Goal: Information Seeking & Learning: Learn about a topic

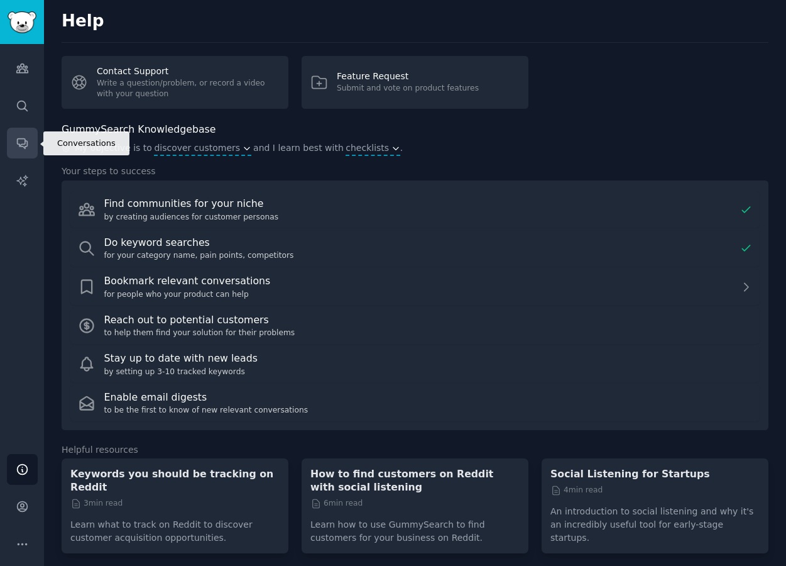
click at [23, 153] on link "Conversations" at bounding box center [22, 143] width 31 height 31
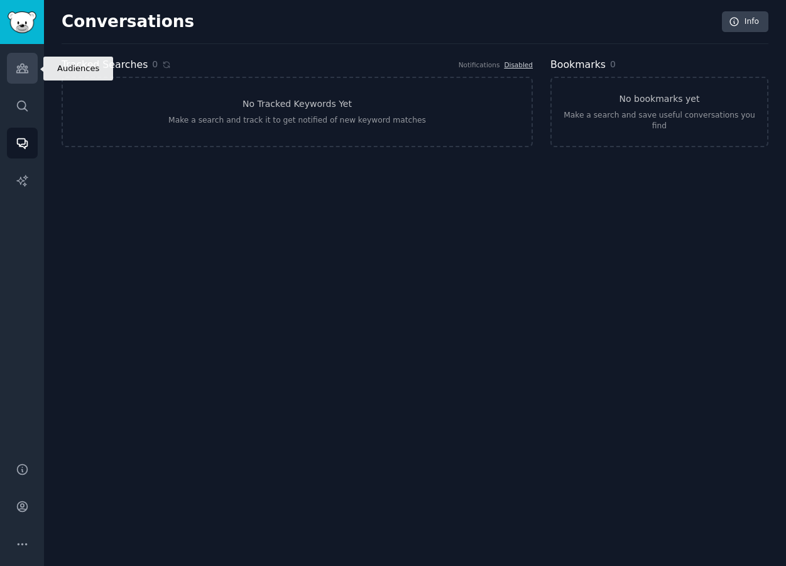
click at [21, 75] on link "Audiences" at bounding box center [22, 68] width 31 height 31
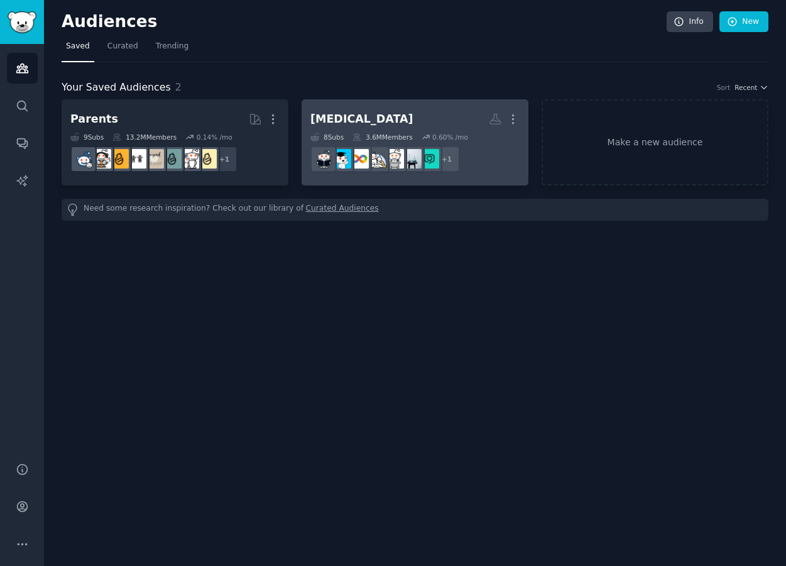
click at [349, 120] on div "[MEDICAL_DATA]" at bounding box center [361, 119] width 103 height 16
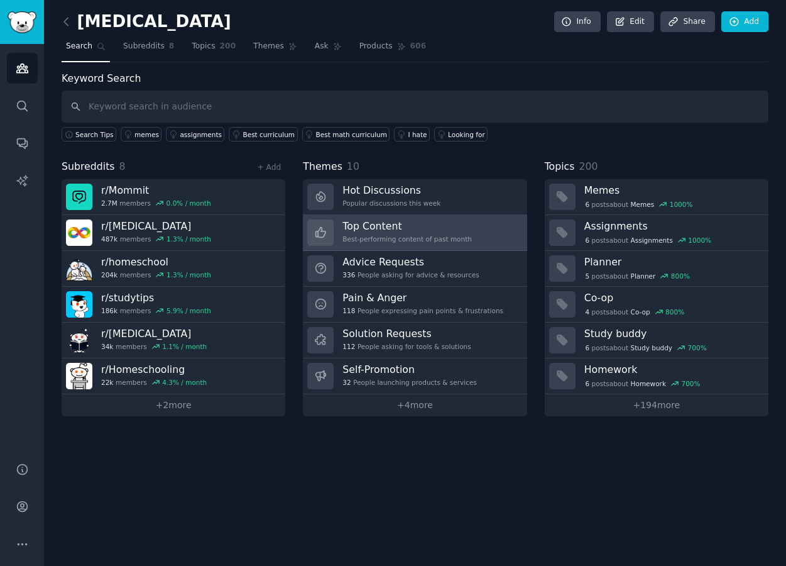
click at [435, 238] on div "Best-performing content of past month" at bounding box center [407, 238] width 129 height 9
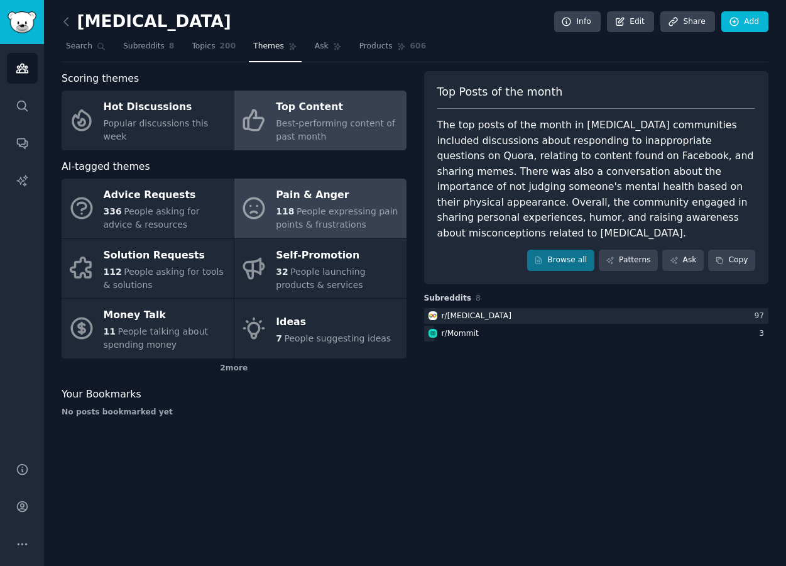
click at [346, 202] on div "Pain & Anger" at bounding box center [338, 195] width 124 height 20
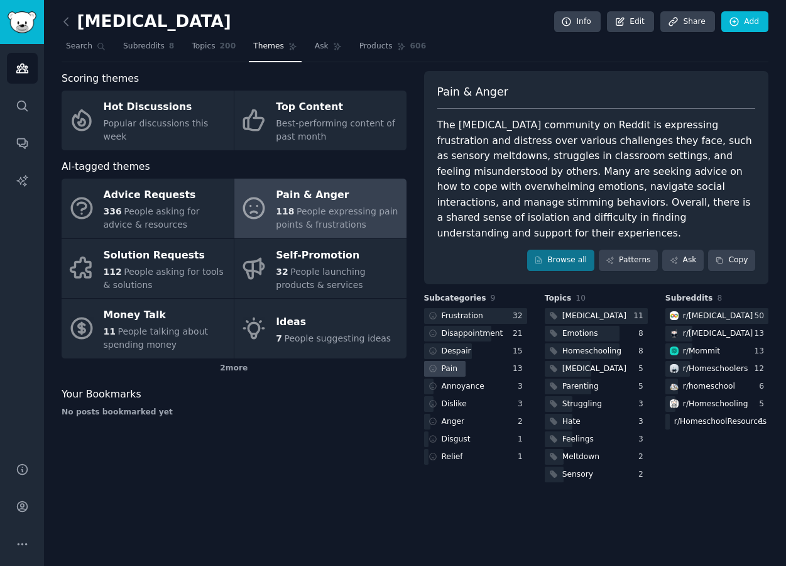
click at [464, 361] on div at bounding box center [445, 369] width 42 height 16
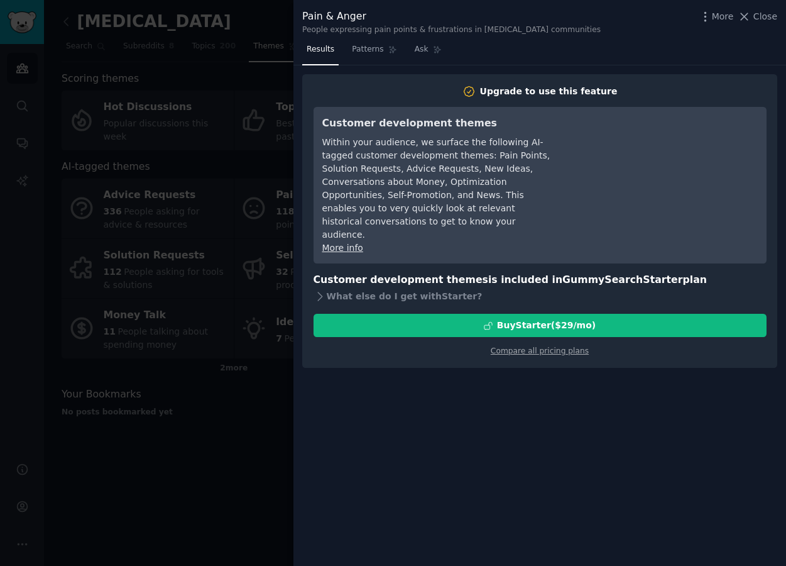
click at [212, 441] on div at bounding box center [393, 283] width 786 height 566
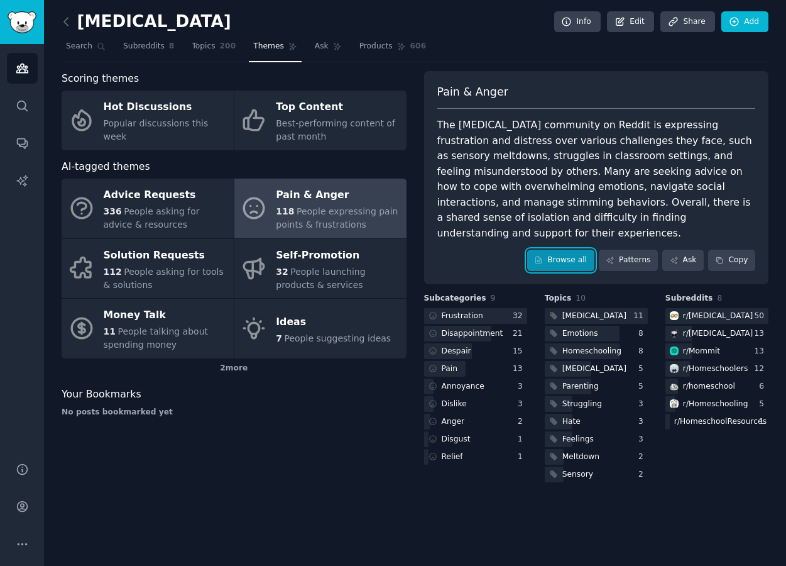
click at [577, 250] on link "Browse all" at bounding box center [560, 260] width 67 height 21
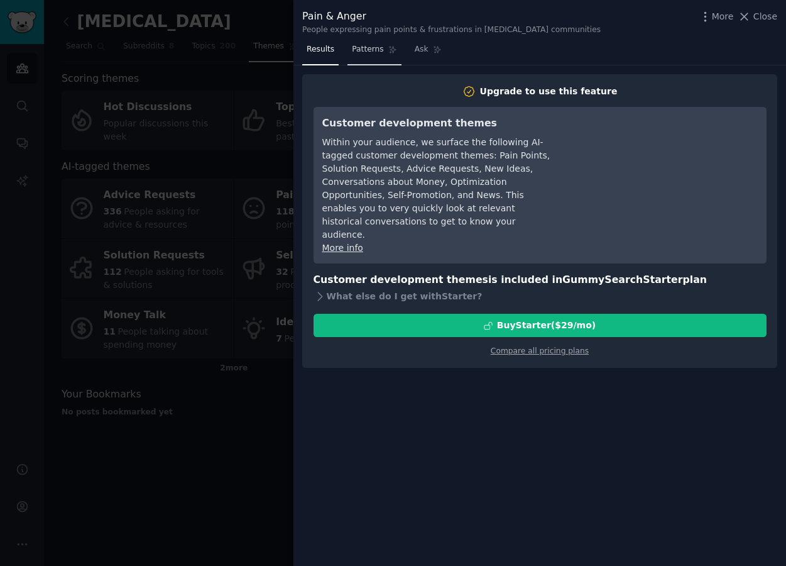
click at [380, 49] on span "Patterns" at bounding box center [367, 49] width 31 height 11
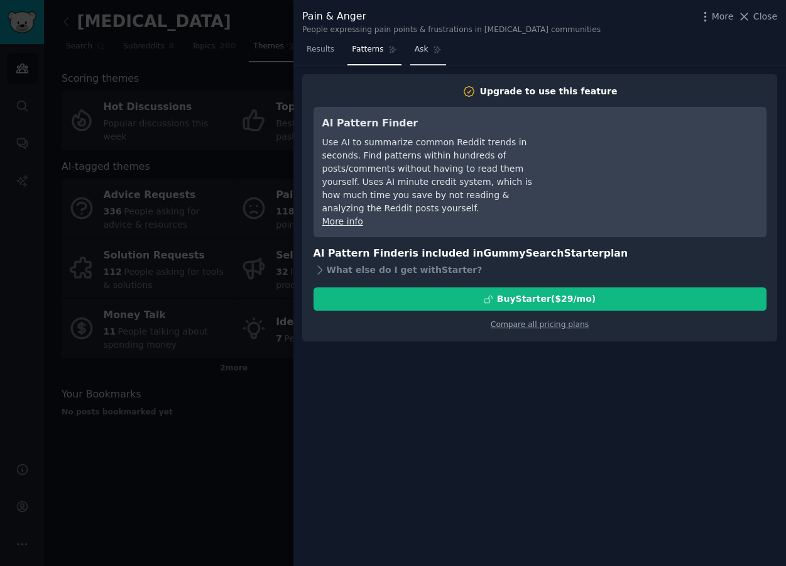
click at [437, 55] on link "Ask" at bounding box center [428, 53] width 36 height 26
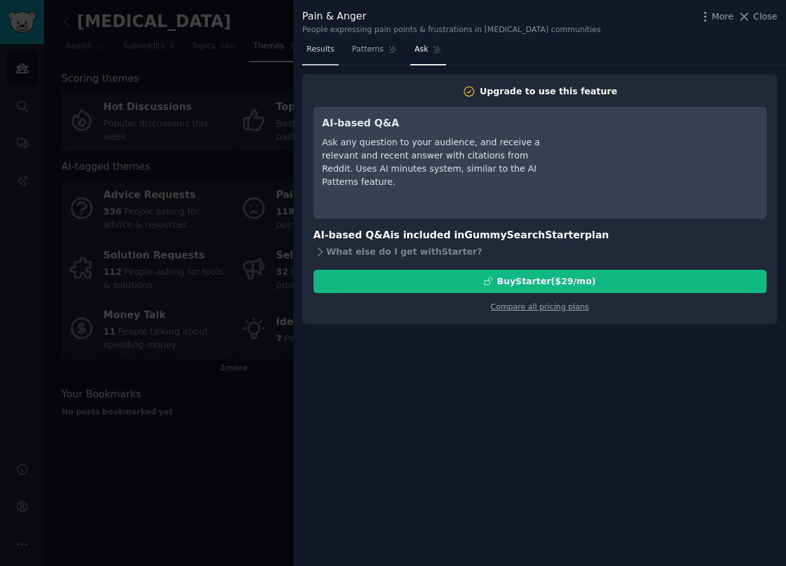
click at [323, 55] on span "Results" at bounding box center [321, 49] width 28 height 11
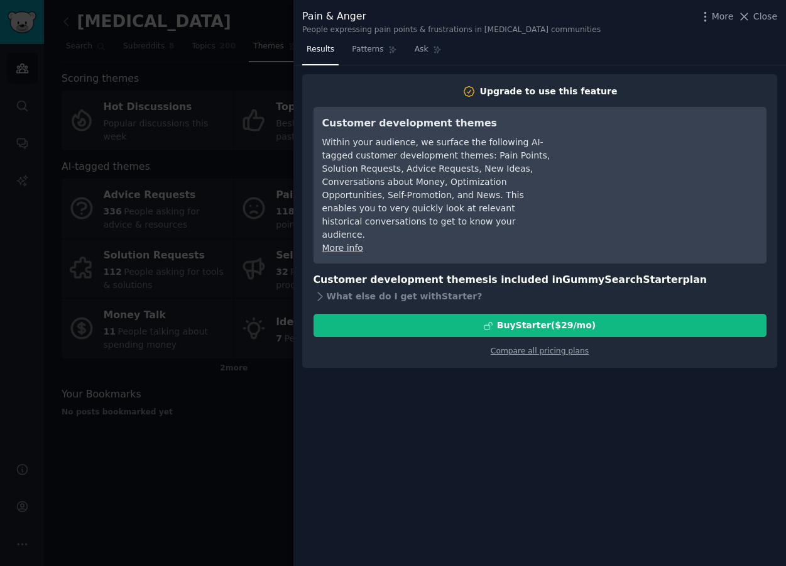
click at [260, 142] on div at bounding box center [393, 283] width 786 height 566
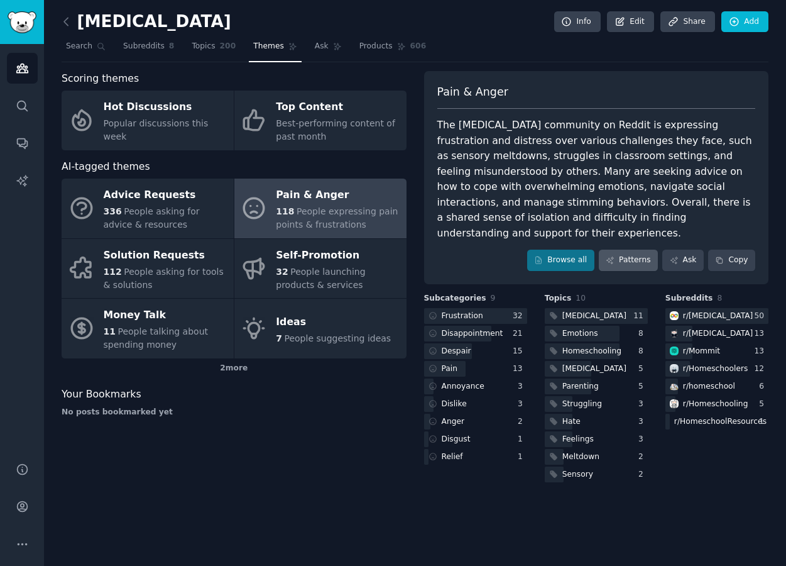
click at [623, 250] on link "Patterns" at bounding box center [628, 260] width 59 height 21
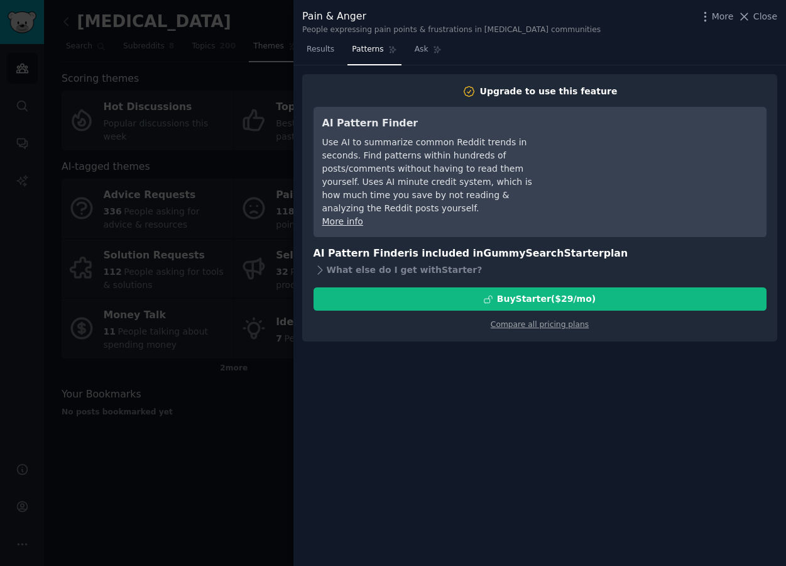
click at [267, 368] on div at bounding box center [393, 283] width 786 height 566
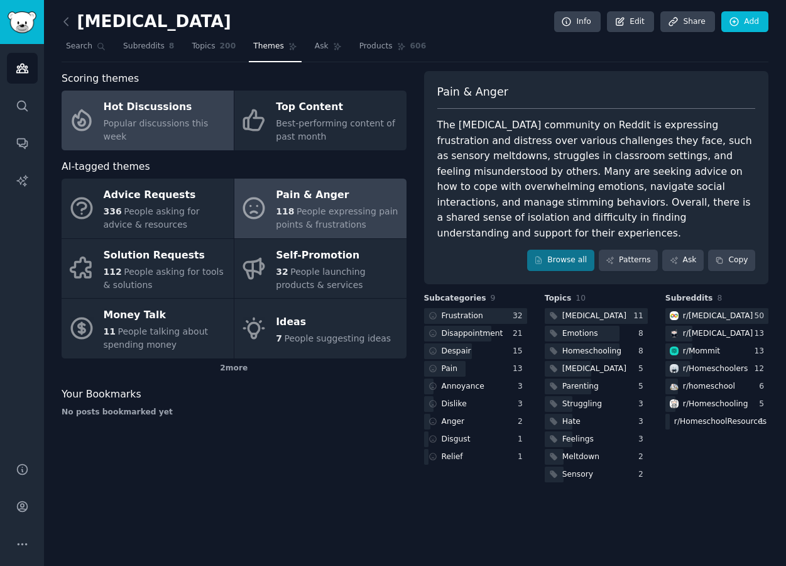
click at [193, 134] on span "Popular discussions this week" at bounding box center [156, 129] width 105 height 23
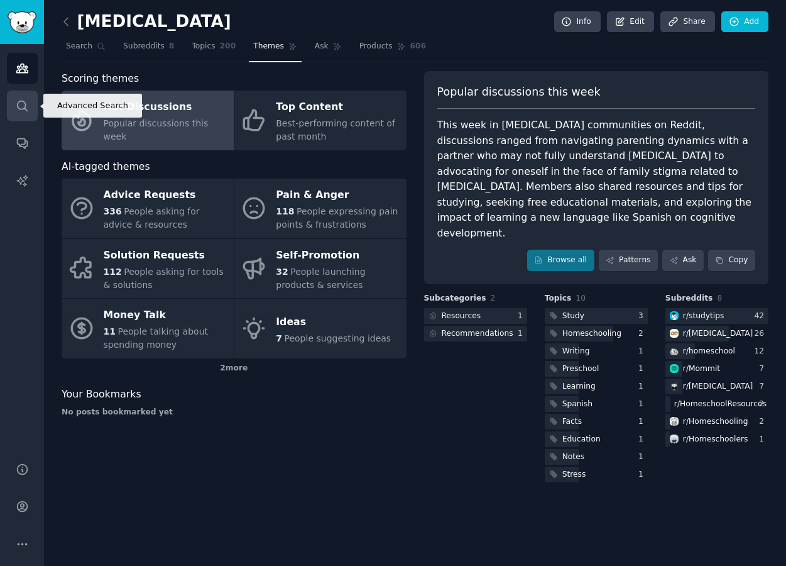
click at [16, 112] on link "Search" at bounding box center [22, 106] width 31 height 31
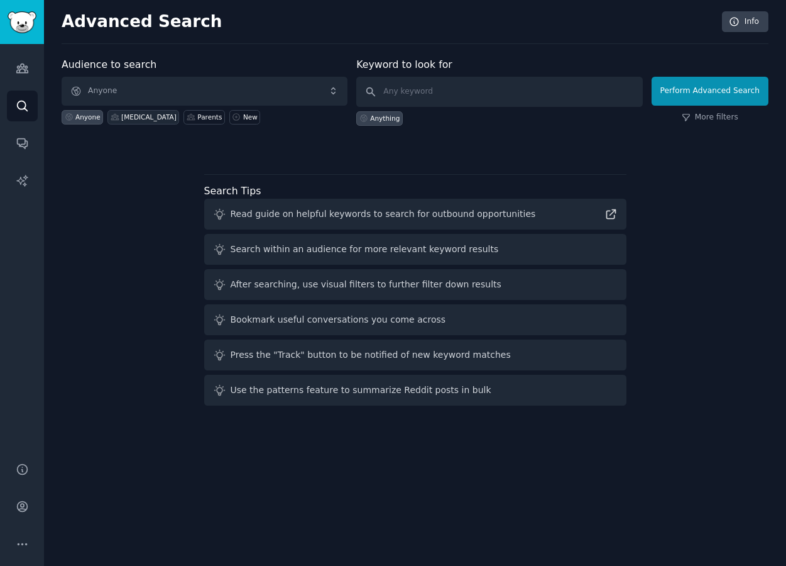
click at [140, 114] on div "[MEDICAL_DATA]" at bounding box center [148, 117] width 55 height 9
click at [463, 93] on input "text" at bounding box center [499, 92] width 286 height 30
type input "worksheets"
click button "Perform Advanced Search" at bounding box center [710, 91] width 117 height 29
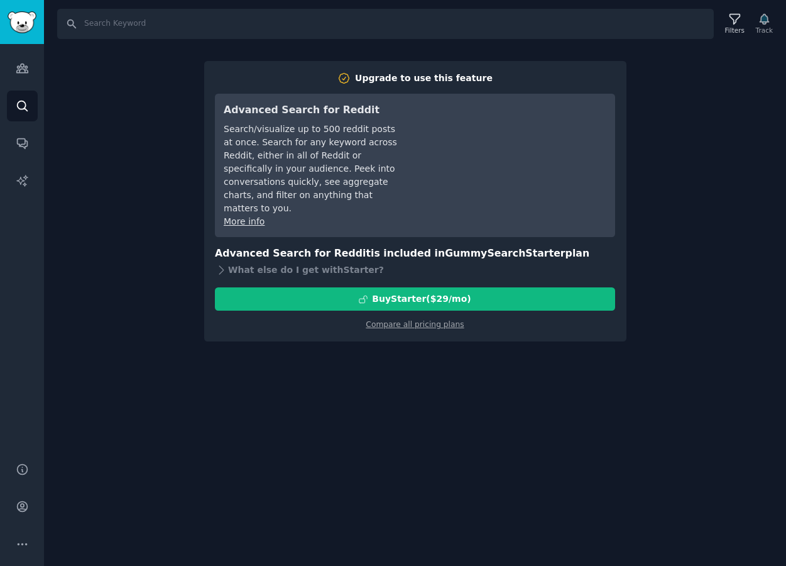
click at [174, 363] on div "Search Filters Track Upgrade to use this feature Advanced Search for Reddit Sea…" at bounding box center [415, 283] width 742 height 566
click at [27, 72] on icon "Sidebar" at bounding box center [21, 68] width 11 height 9
